Goal: Information Seeking & Learning: Find specific fact

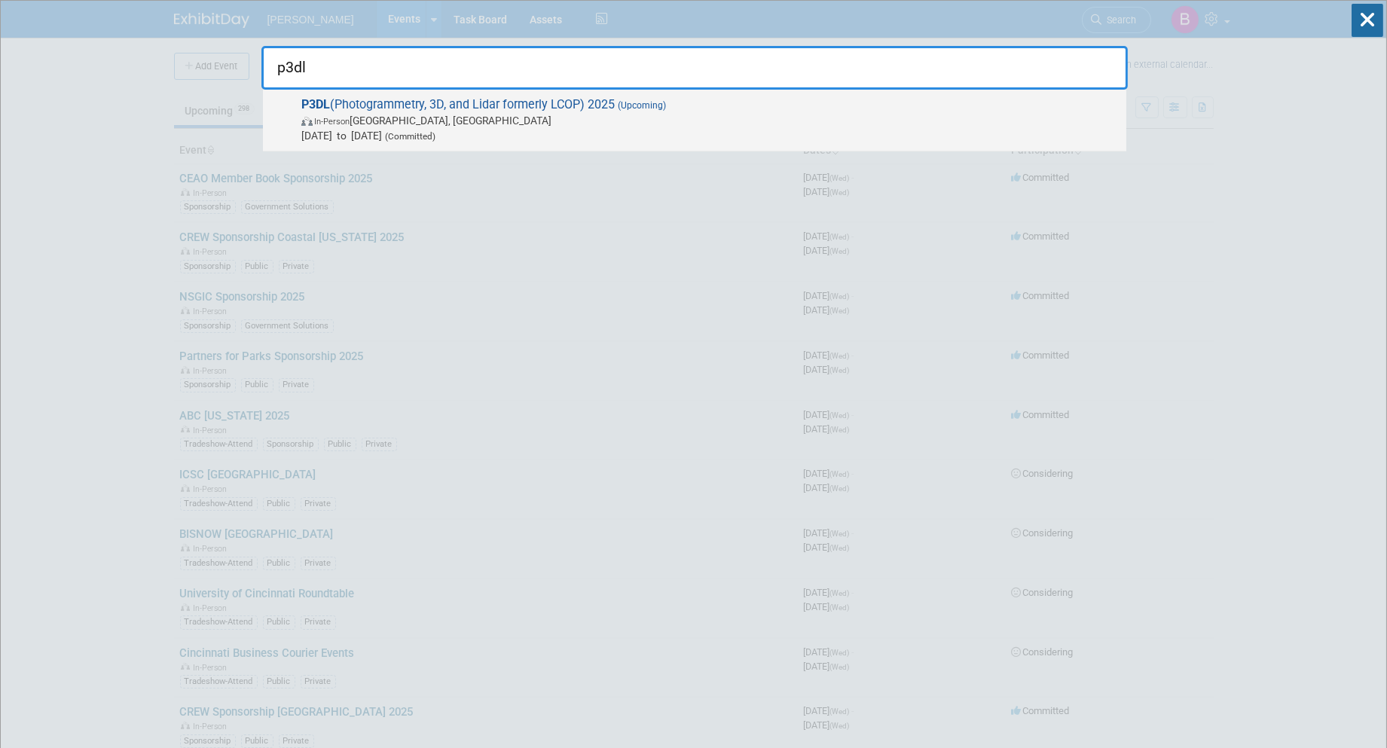
type input "p3dl"
click at [624, 114] on span "In-Person [GEOGRAPHIC_DATA], [GEOGRAPHIC_DATA]" at bounding box center [709, 120] width 817 height 15
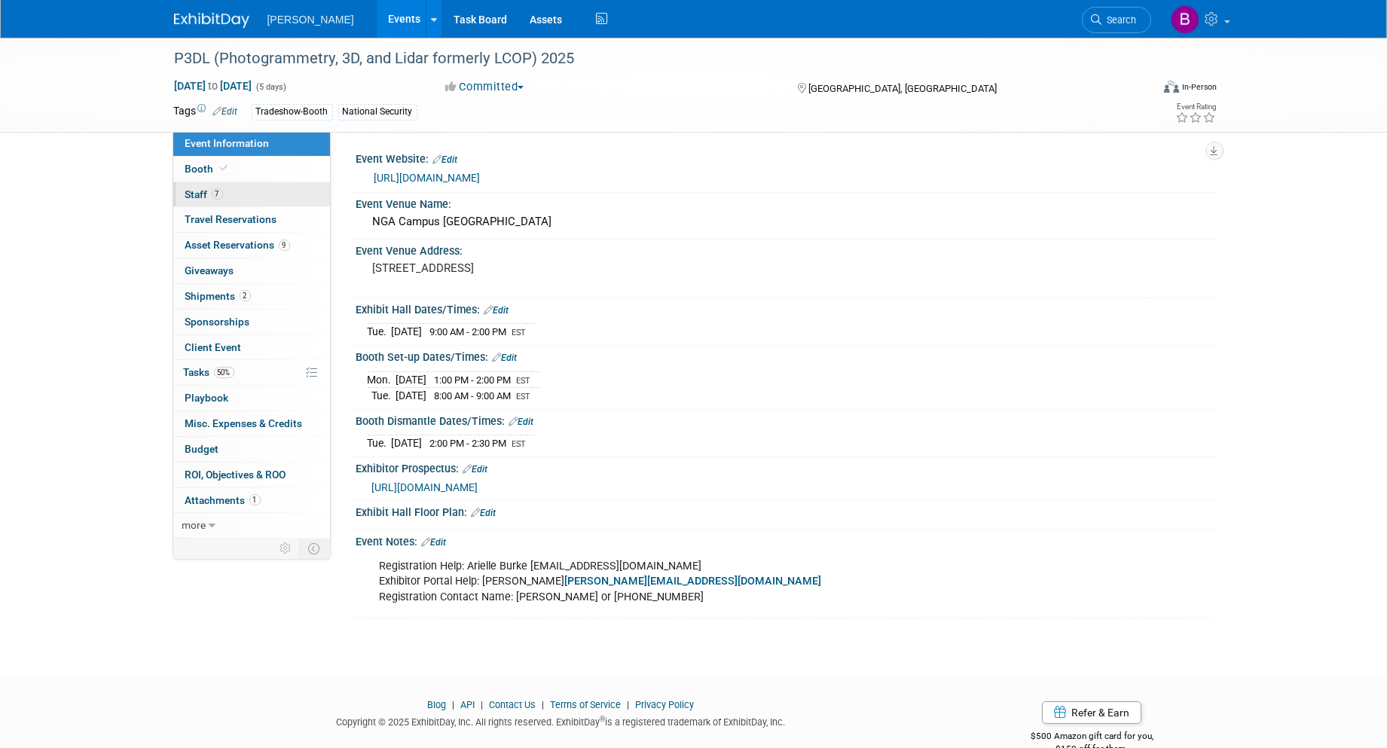
click at [241, 199] on link "7 Staff 7" at bounding box center [251, 194] width 157 height 25
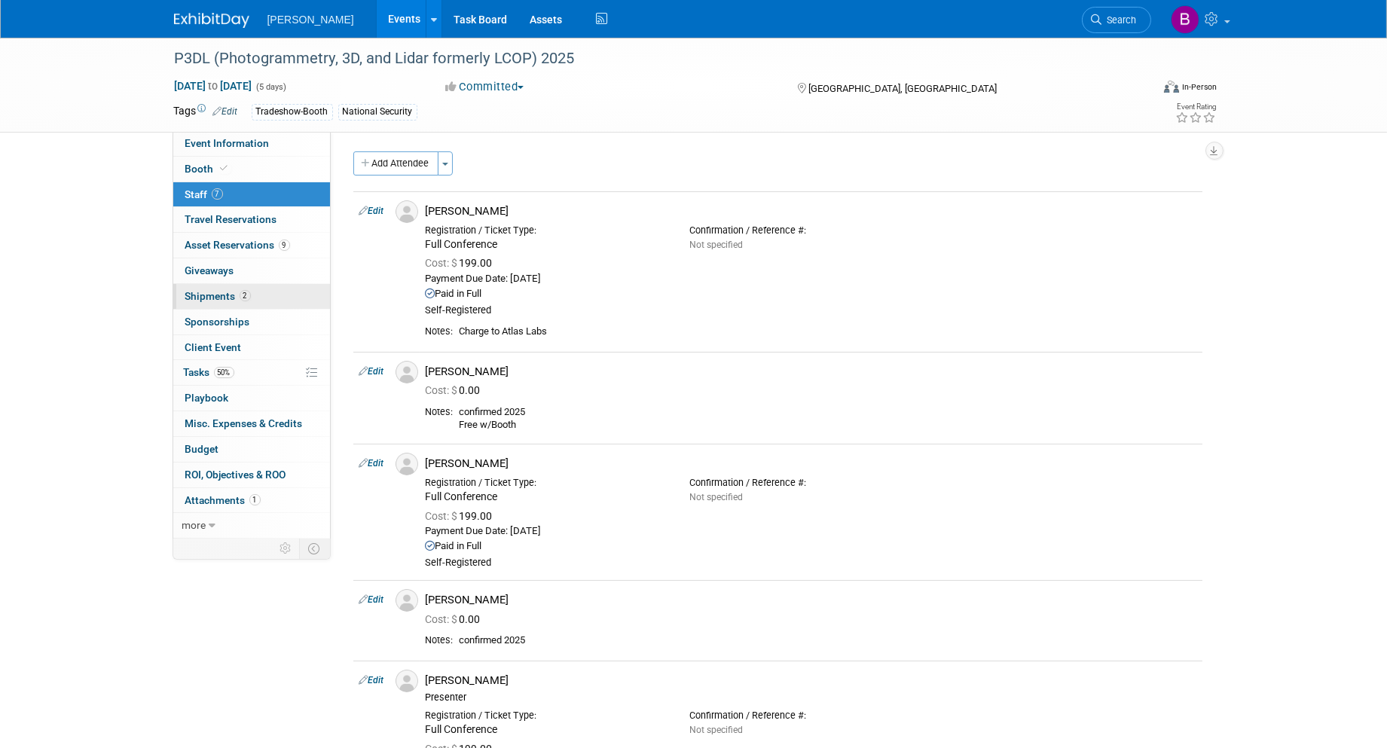
click at [283, 300] on link "2 Shipments 2" at bounding box center [251, 296] width 157 height 25
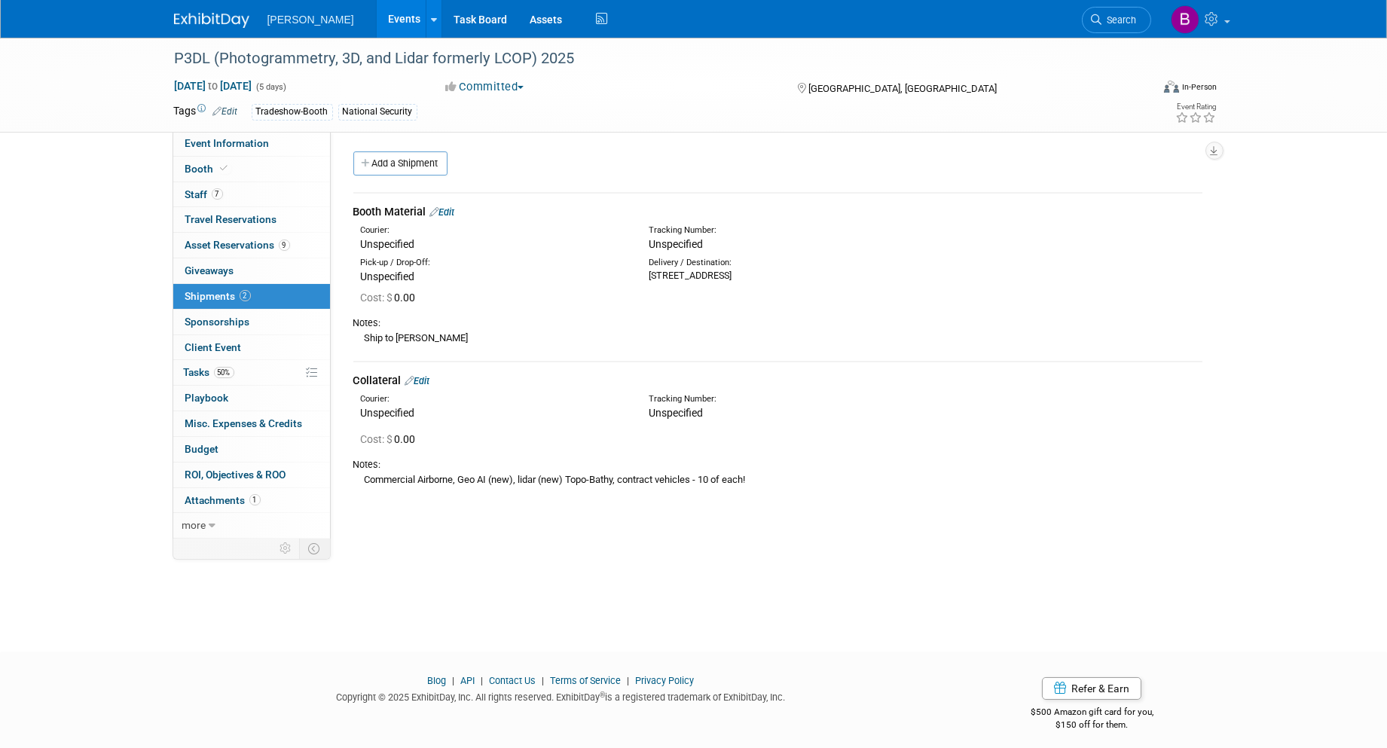
click at [1106, 12] on link "Search" at bounding box center [1116, 20] width 69 height 26
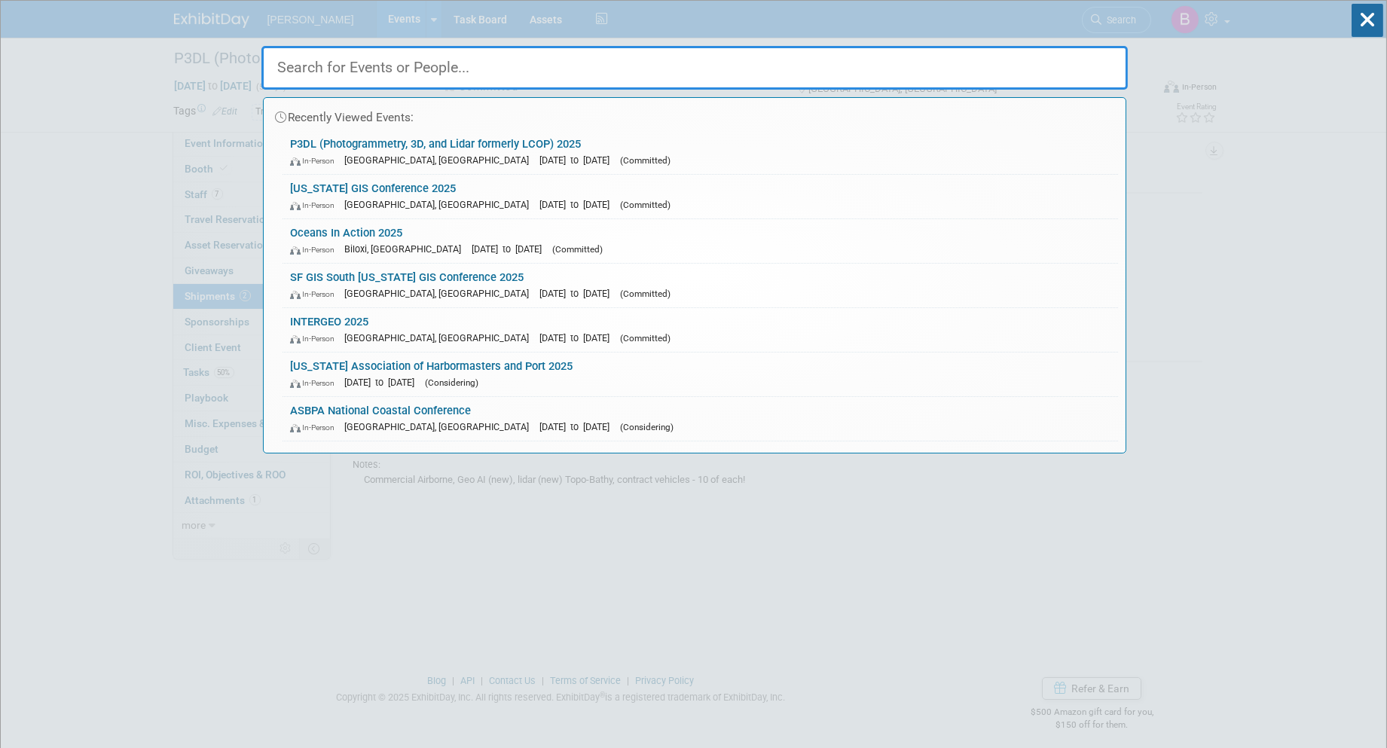
type input "g"
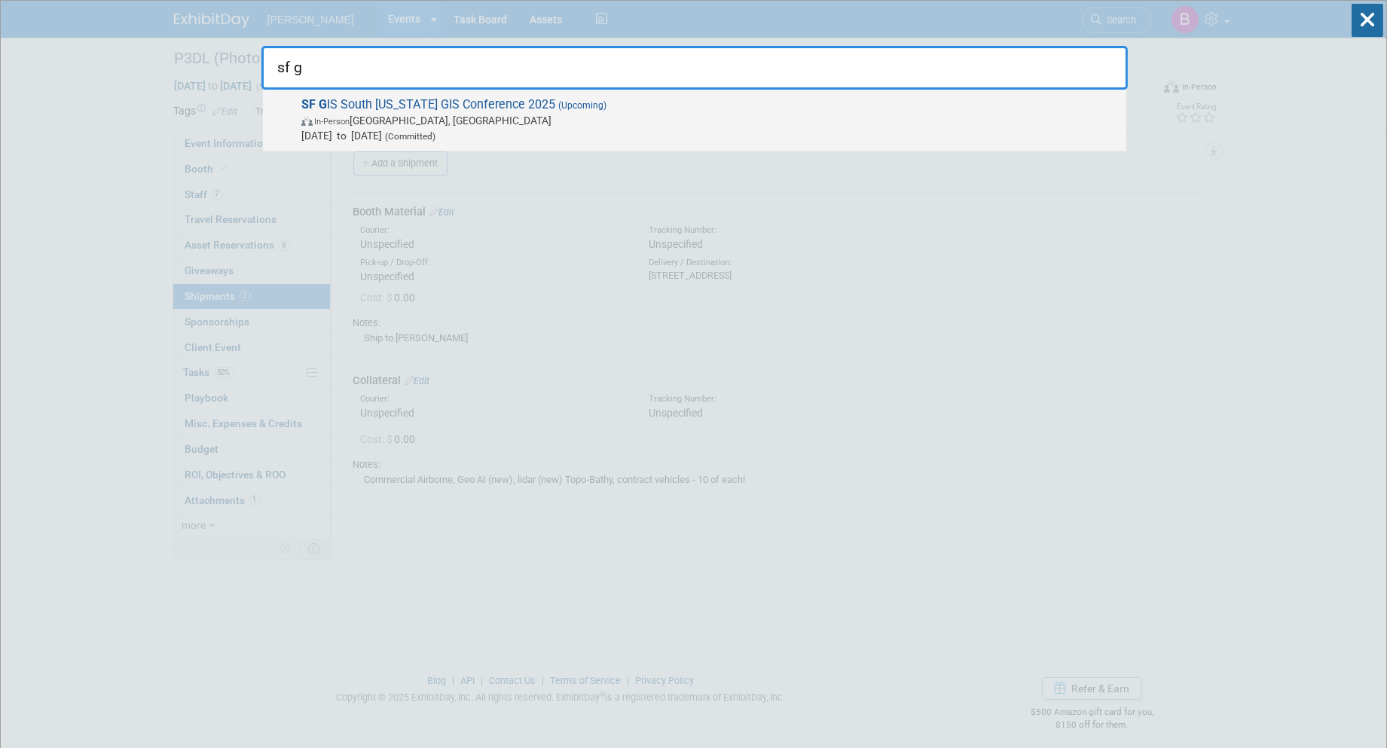
type input "sf g"
click at [584, 116] on span "In-Person West Palm Beach, FL" at bounding box center [709, 120] width 817 height 15
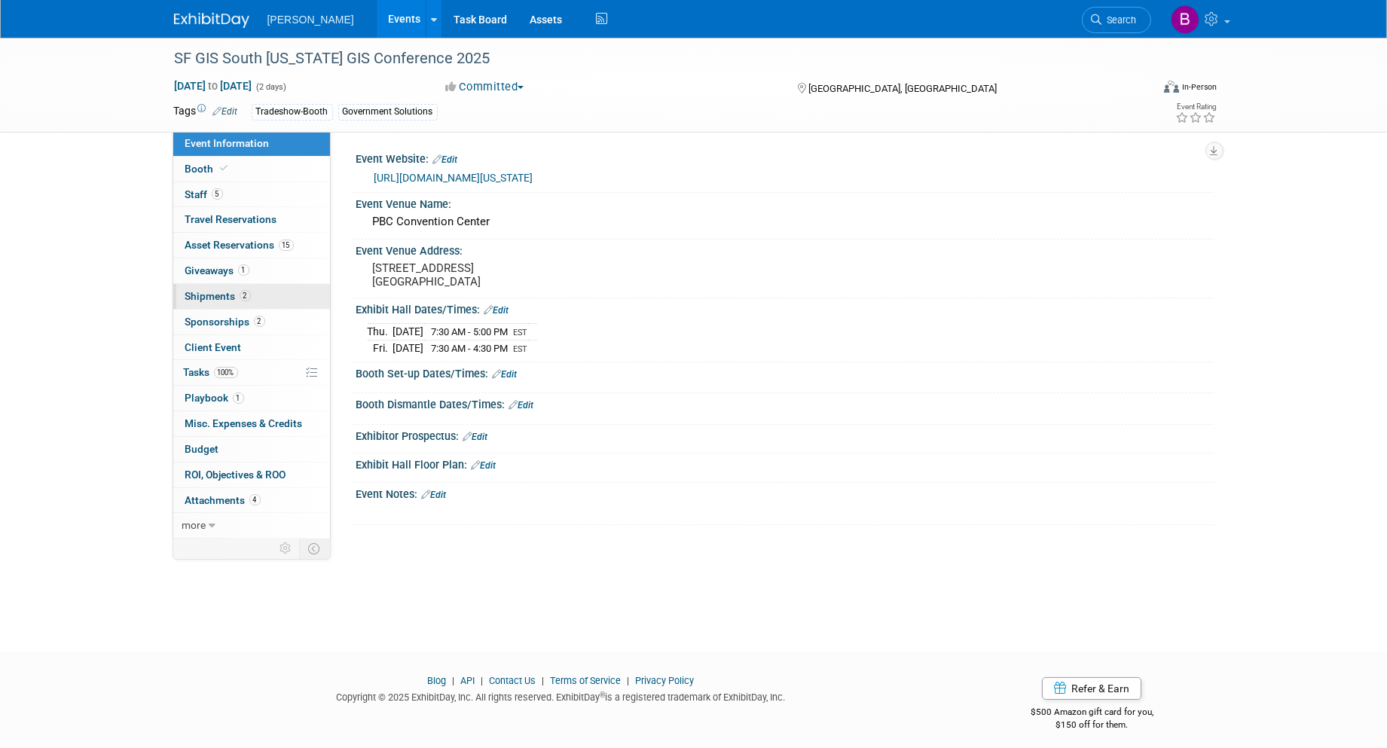
click at [257, 288] on link "2 Shipments 2" at bounding box center [251, 296] width 157 height 25
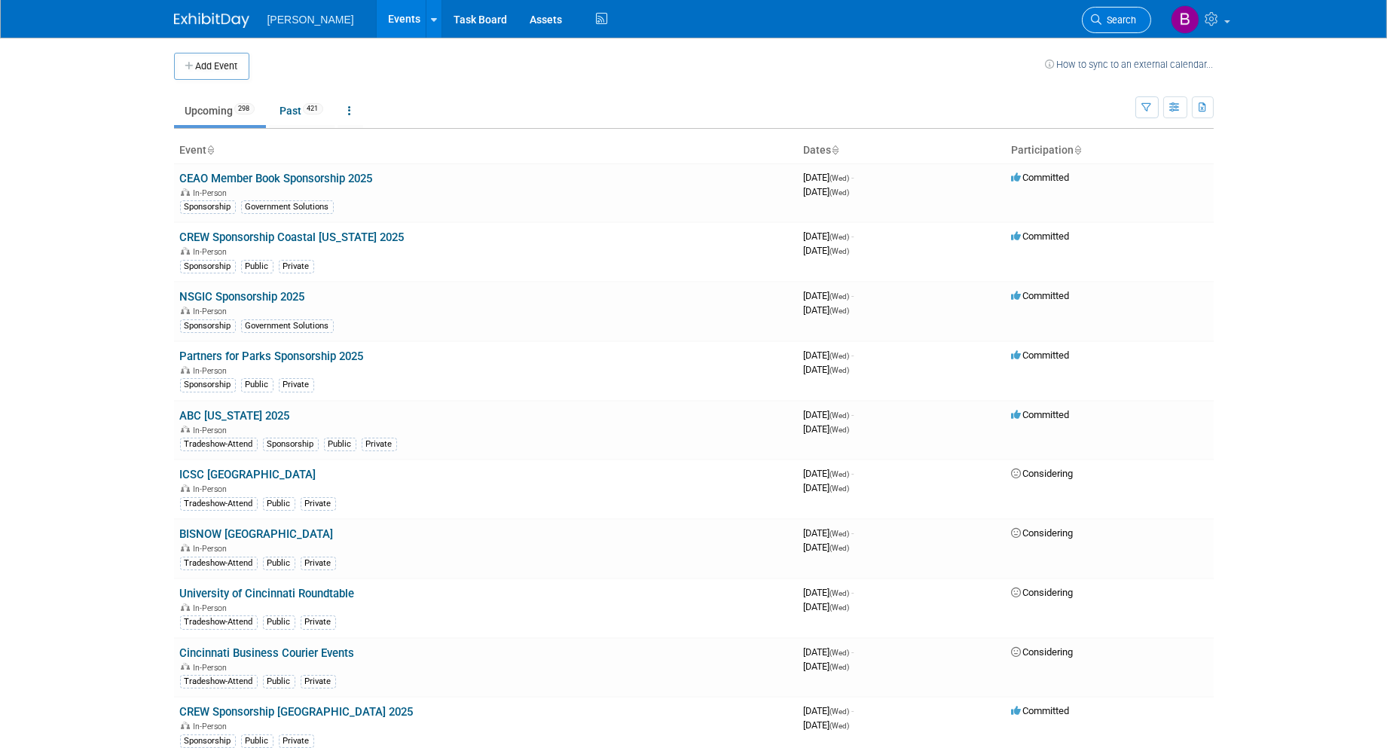
click at [1127, 14] on span "Search" at bounding box center [1119, 19] width 35 height 11
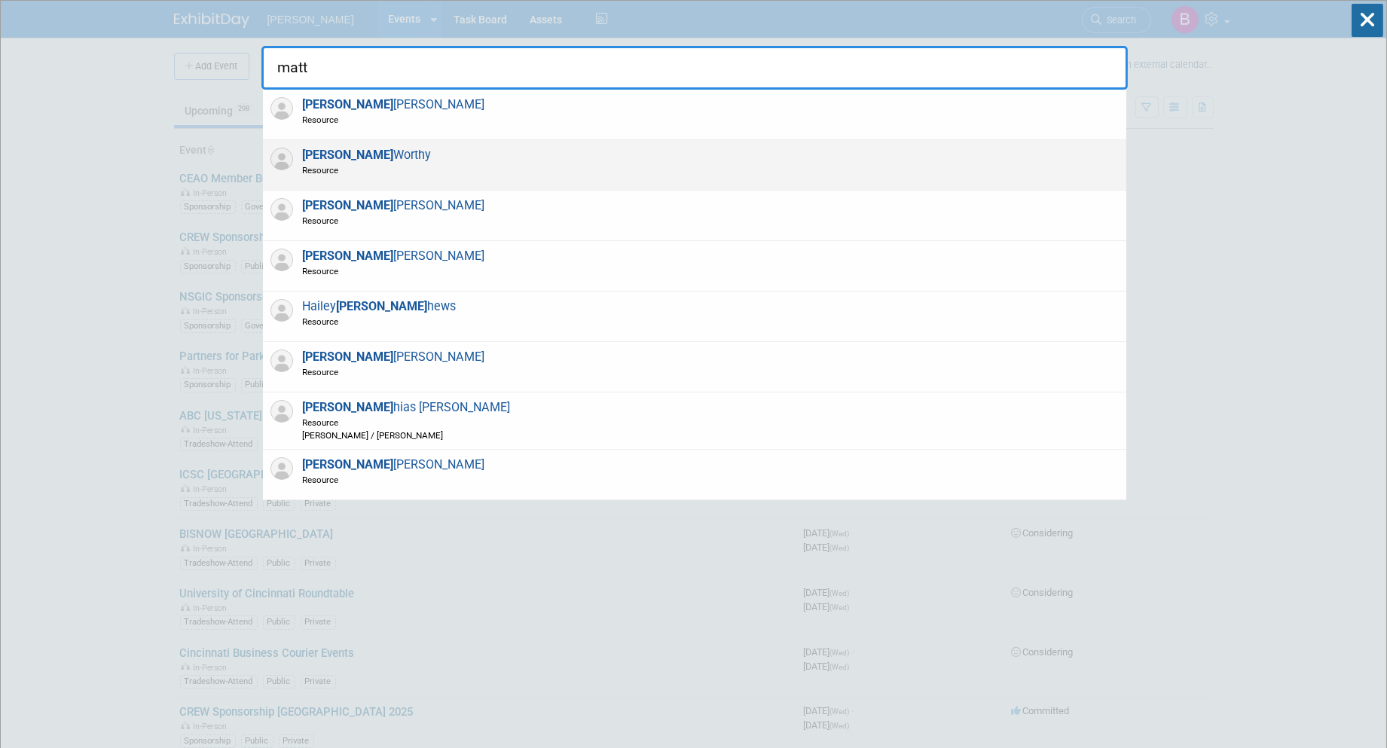
click at [423, 169] on div "Matt Worthy Resource" at bounding box center [694, 165] width 863 height 50
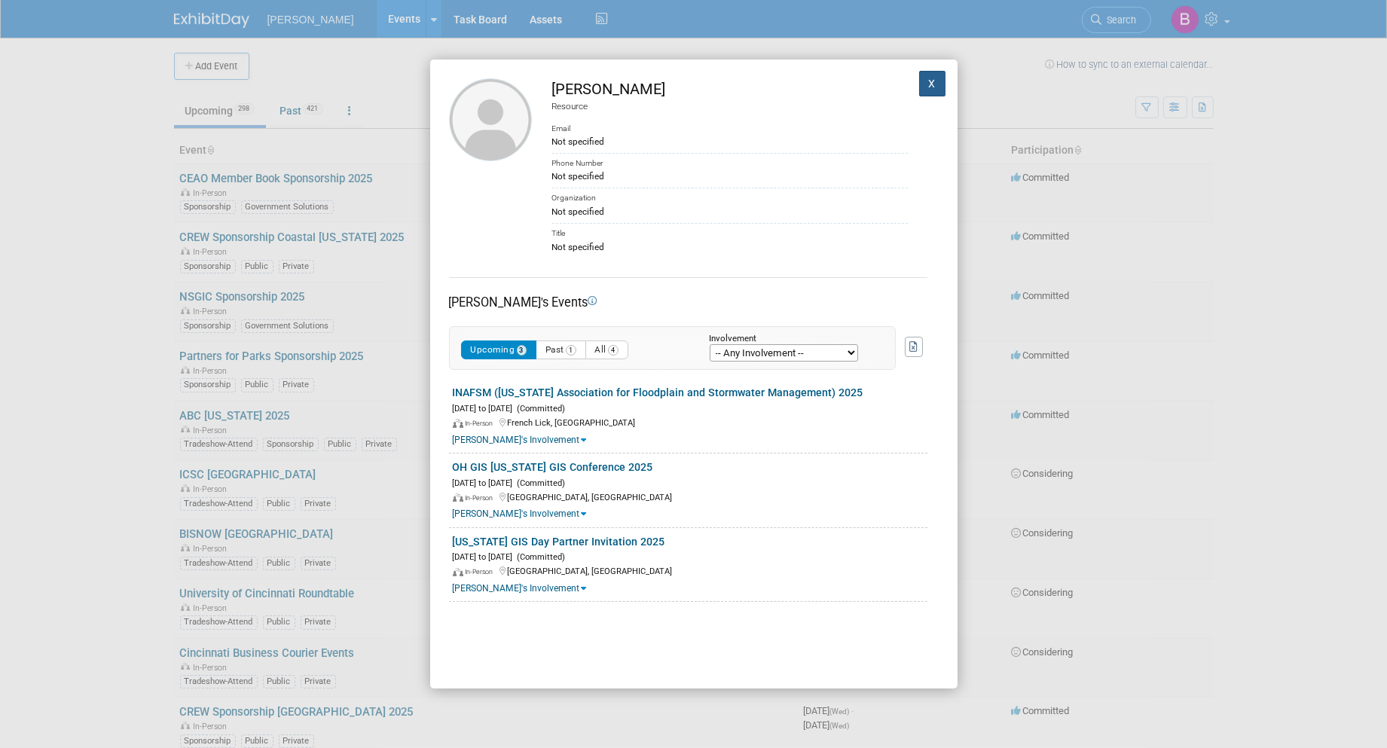
click at [924, 84] on button "X" at bounding box center [932, 84] width 27 height 26
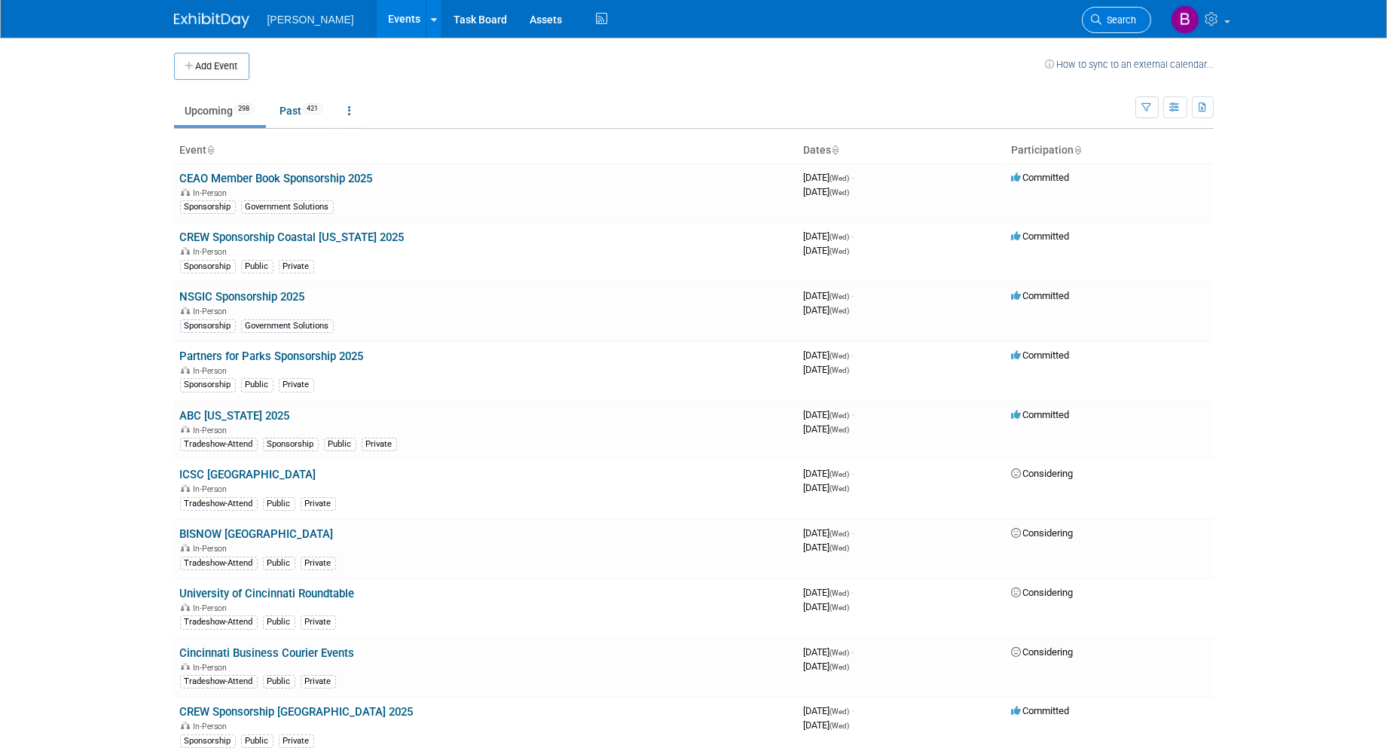
click at [1112, 23] on span "Search" at bounding box center [1119, 19] width 35 height 11
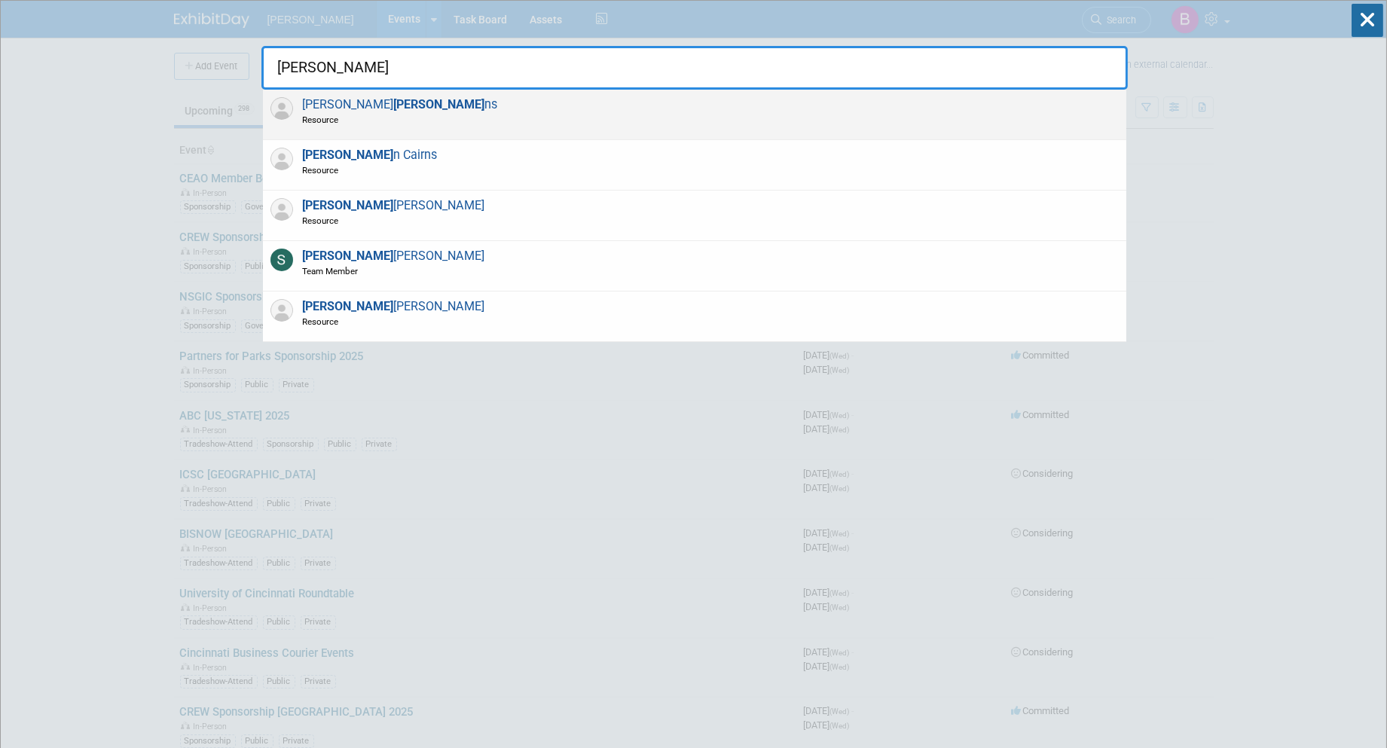
click at [407, 127] on div "Brian Steve ns Resource" at bounding box center [694, 115] width 863 height 50
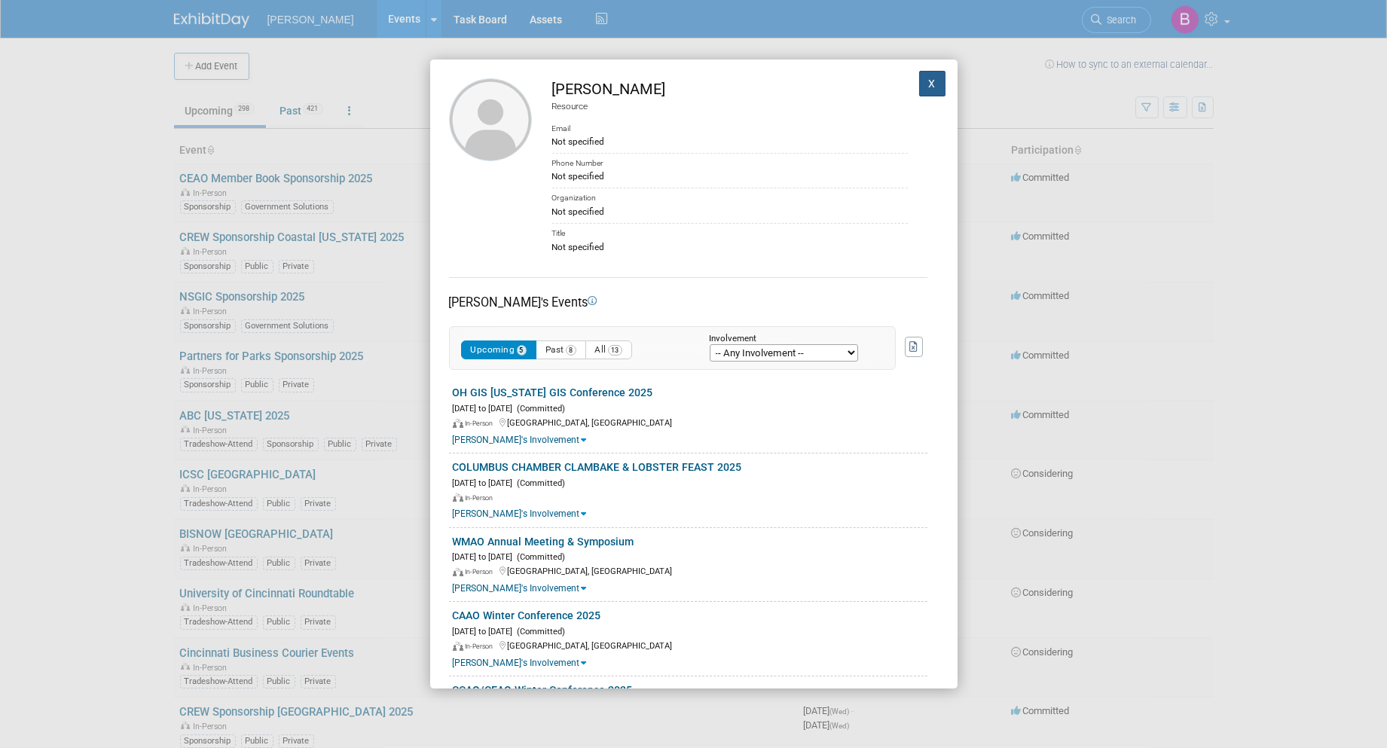
click at [929, 78] on button "X" at bounding box center [932, 84] width 27 height 26
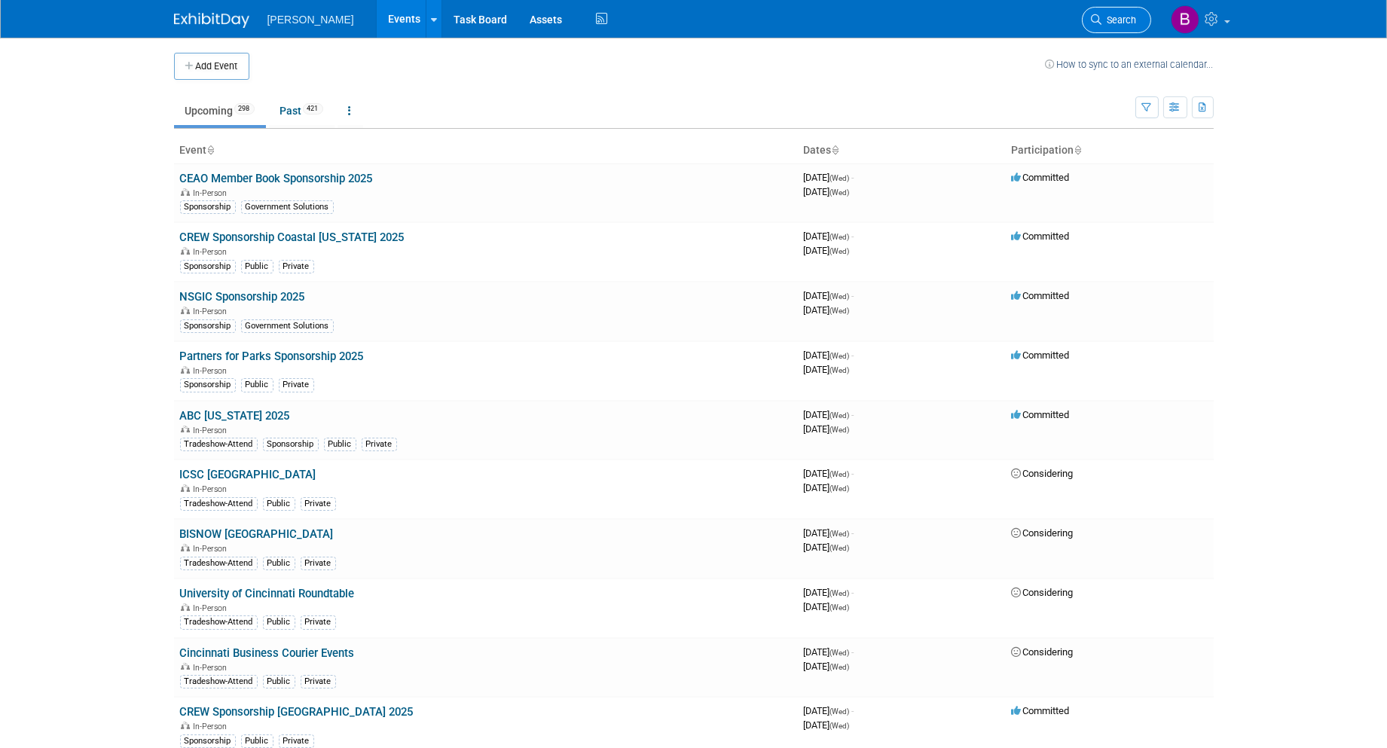
click at [1135, 15] on span "Search" at bounding box center [1119, 19] width 35 height 11
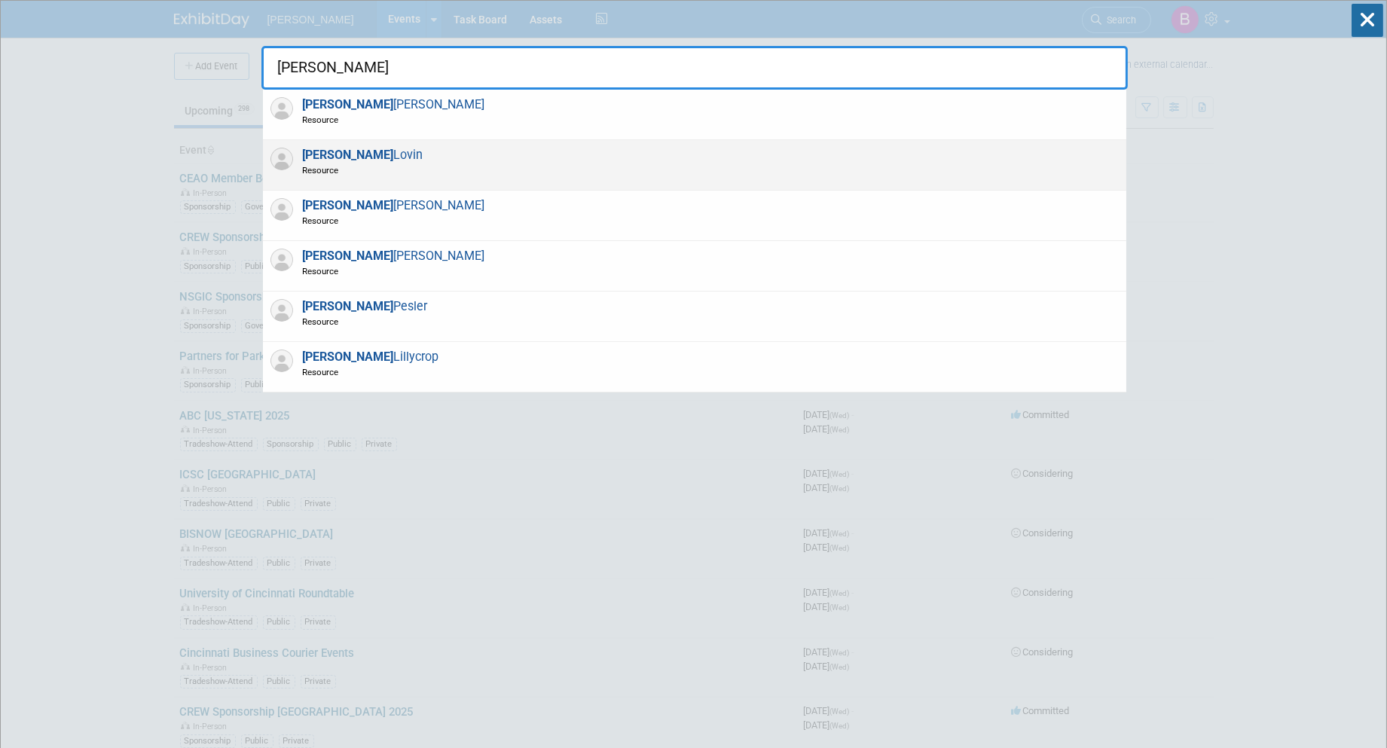
type input "jeff"
click at [342, 151] on span "Jeff Lovin Resource" at bounding box center [360, 162] width 125 height 29
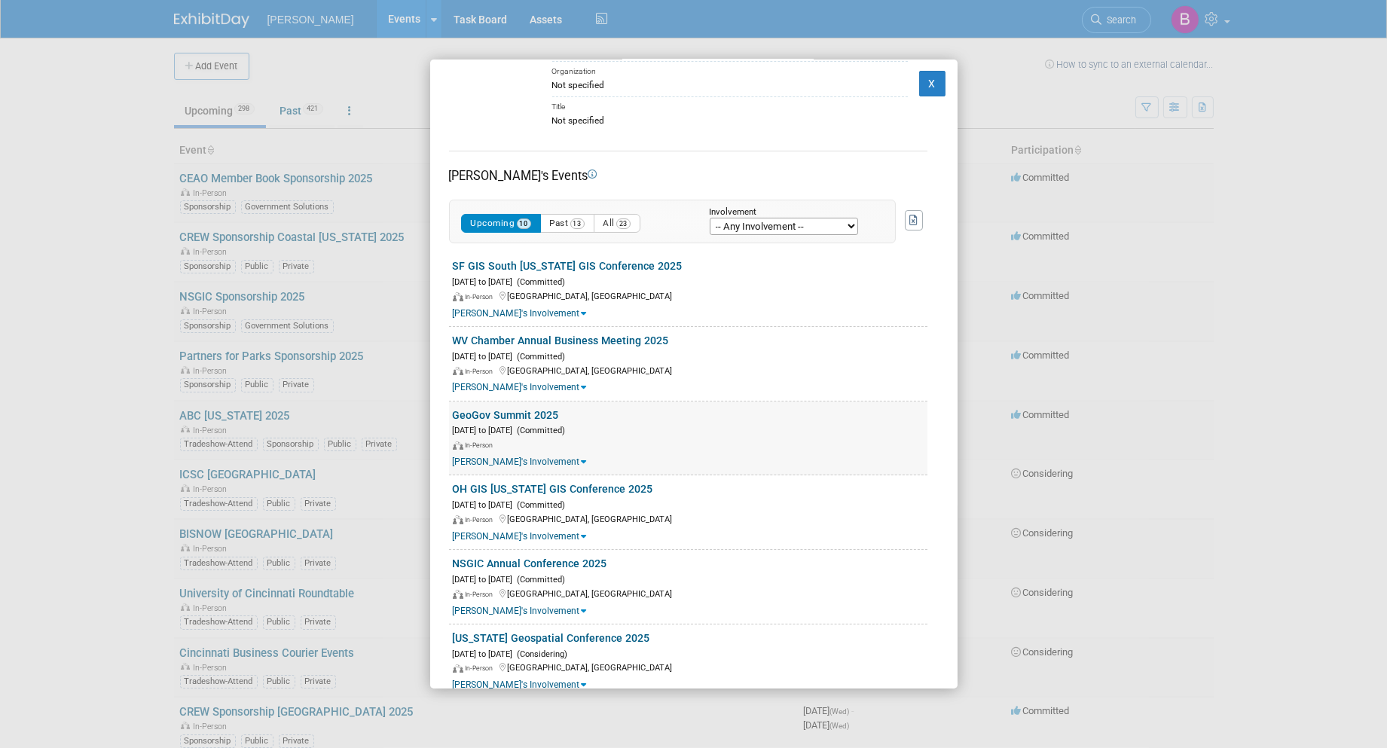
scroll to position [167, 0]
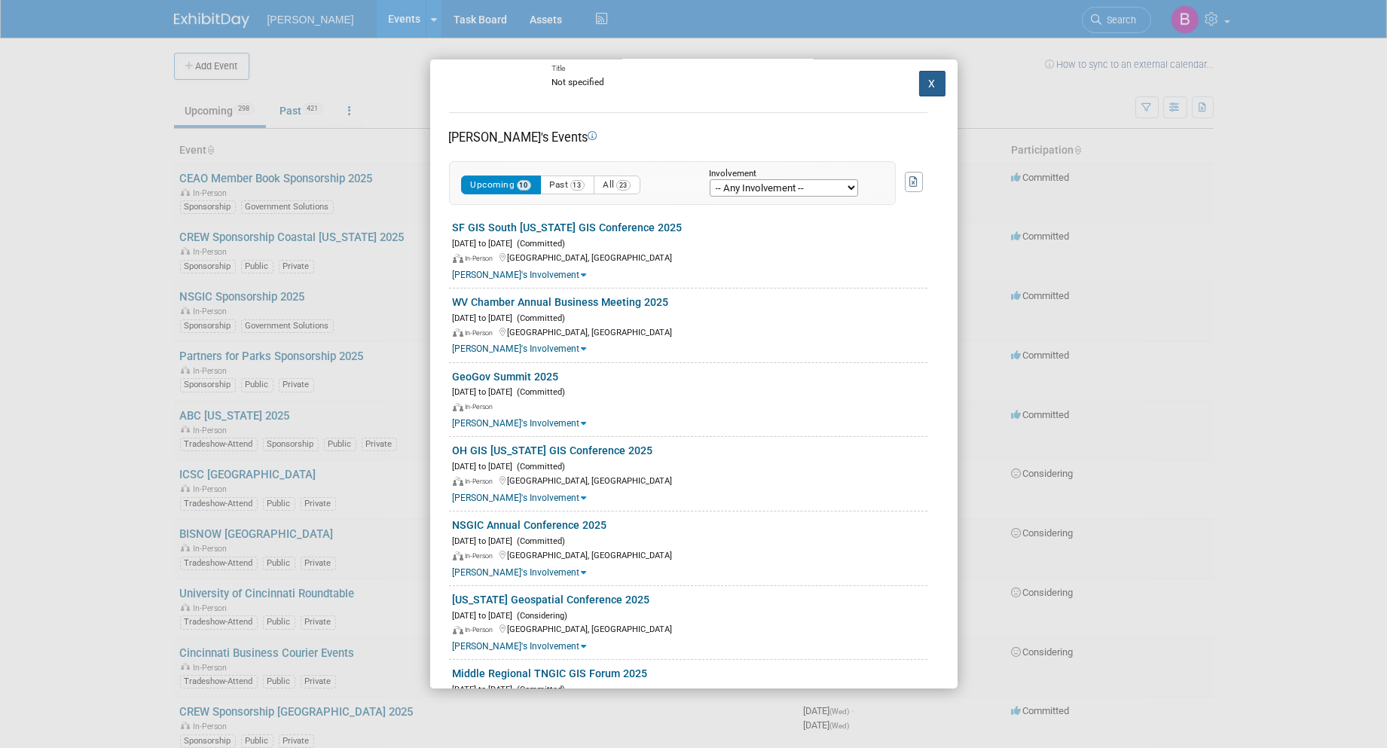
click at [923, 84] on button "X" at bounding box center [932, 84] width 27 height 26
